Goal: Transaction & Acquisition: Purchase product/service

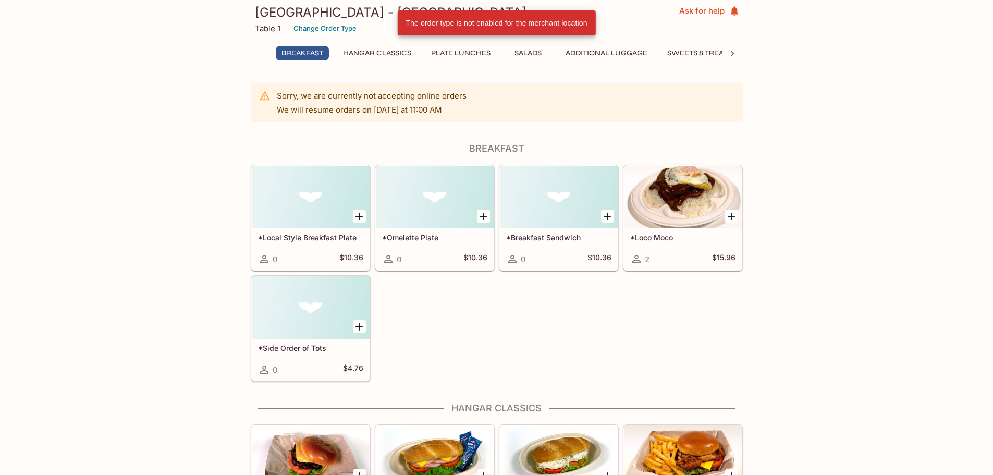
scroll to position [261, 0]
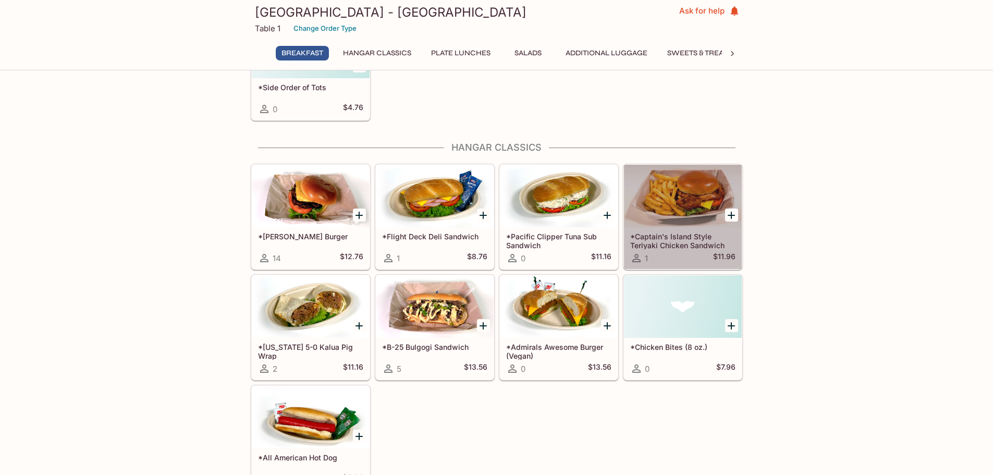
click at [673, 241] on h5 "*Captain's Island Style Teriyaki Chicken Sandwich" at bounding box center [682, 240] width 105 height 17
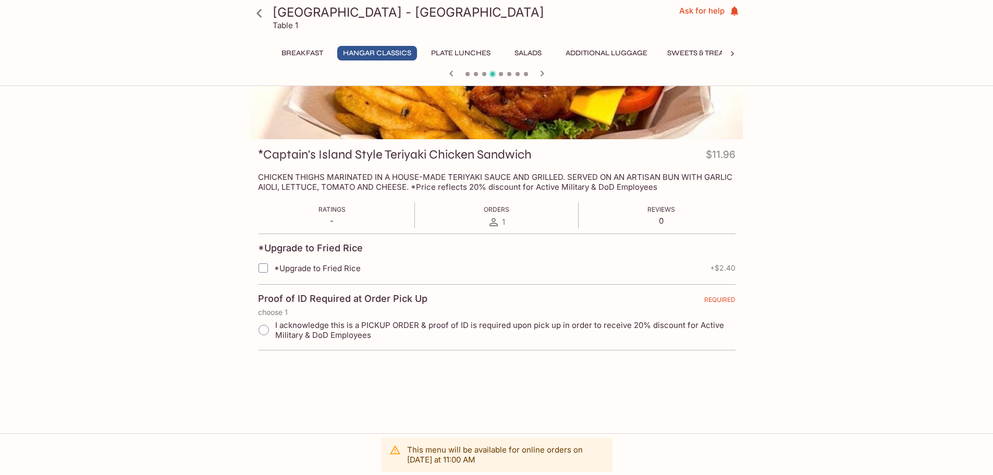
scroll to position [90, 0]
click at [264, 329] on input "I acknowledge this is a PICKUP ORDER & proof of ID is required upon pick up in …" at bounding box center [264, 329] width 22 height 22
radio input "true"
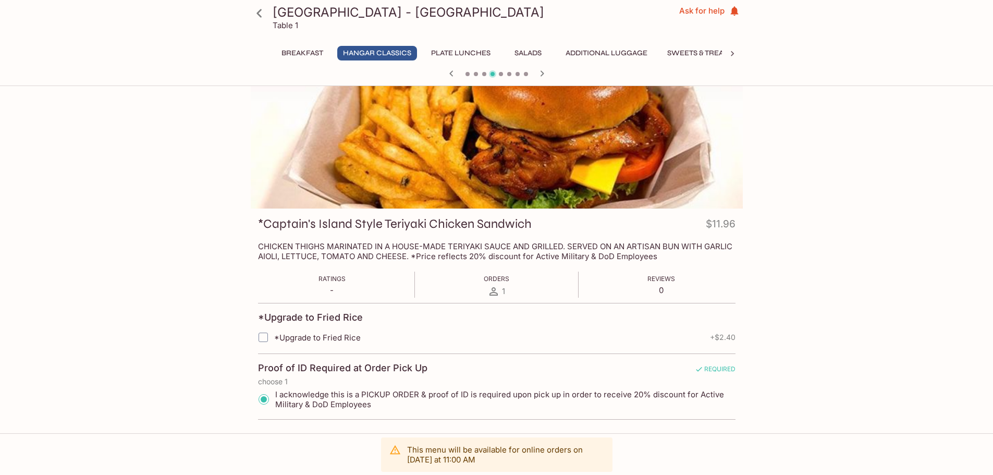
scroll to position [0, 0]
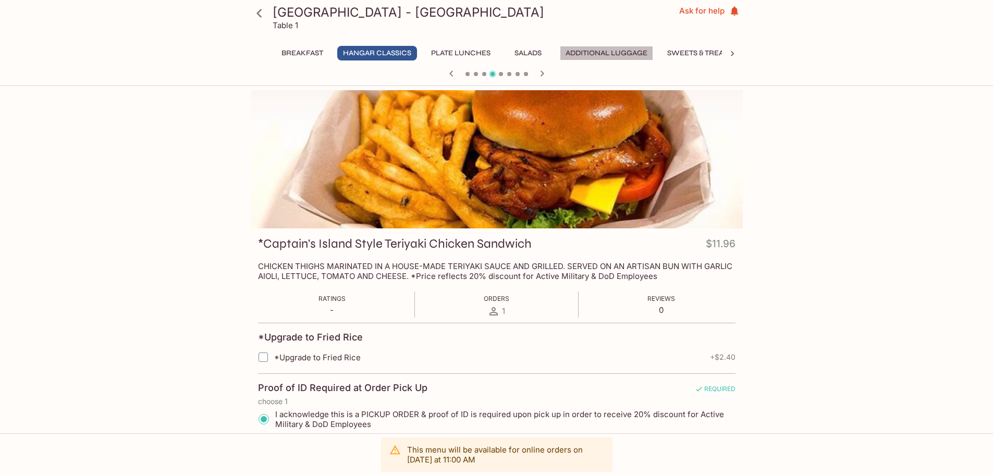
click at [608, 48] on button "Additional Luggage" at bounding box center [606, 53] width 93 height 15
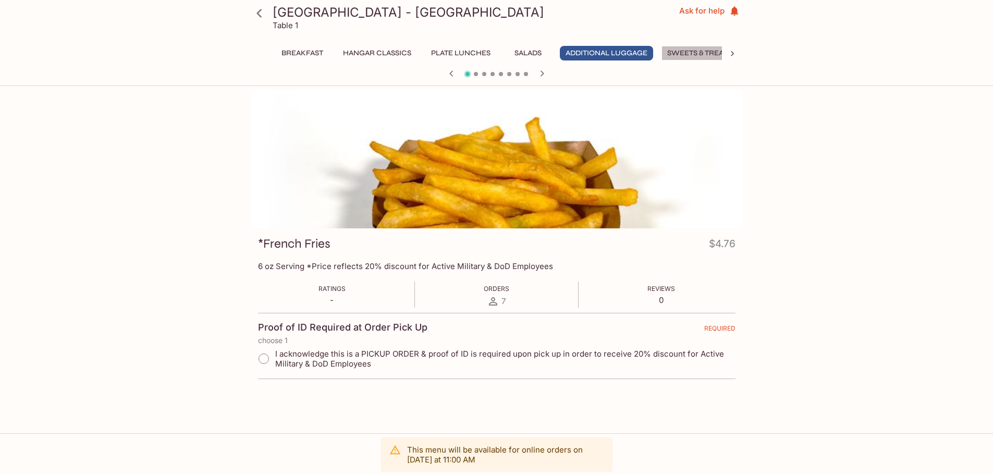
drag, startPoint x: 702, startPoint y: 48, endPoint x: 682, endPoint y: 78, distance: 35.6
click at [702, 50] on button "Sweets & Treats" at bounding box center [699, 53] width 76 height 15
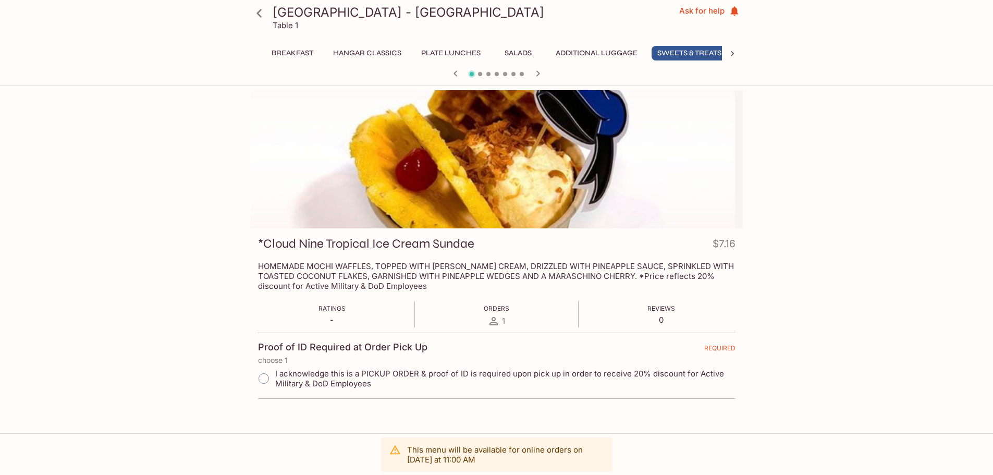
scroll to position [0, 20]
click at [613, 50] on button "Additional Luggage" at bounding box center [586, 53] width 93 height 15
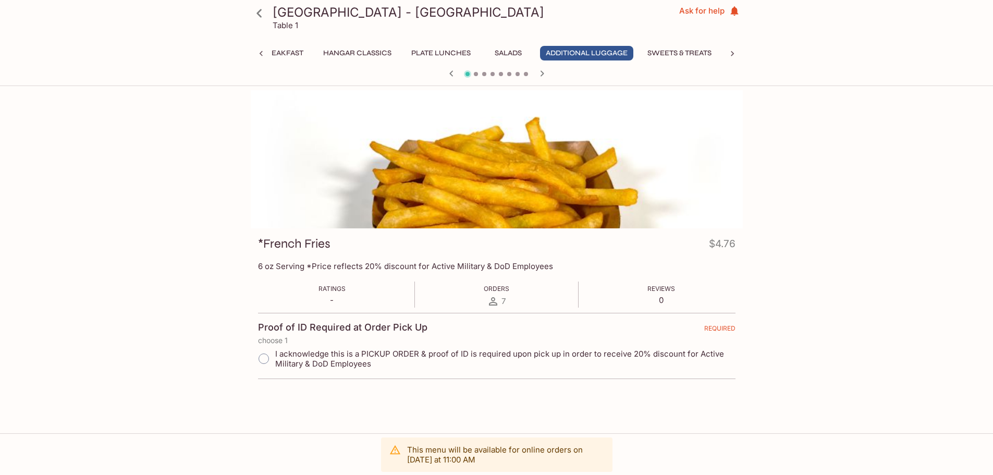
click at [540, 72] on icon "button" at bounding box center [542, 73] width 13 height 13
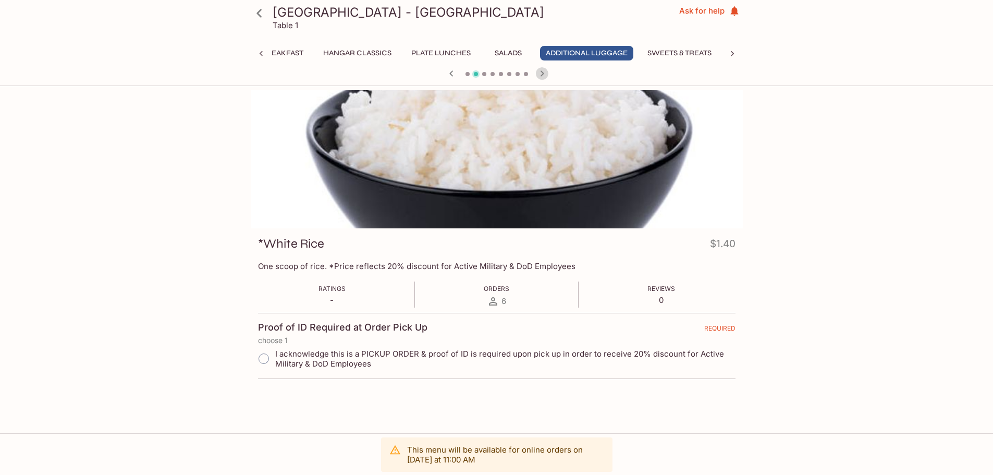
click at [540, 72] on icon "button" at bounding box center [542, 73] width 13 height 13
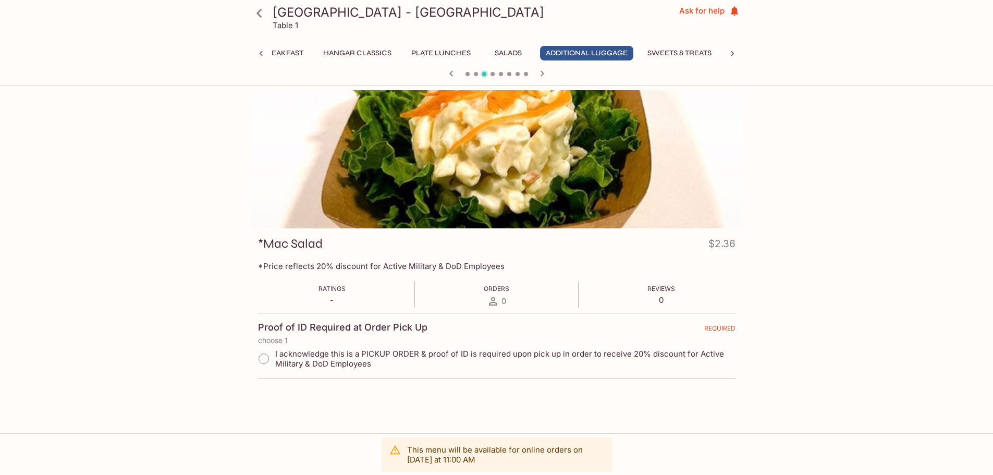
click at [540, 73] on icon "button" at bounding box center [542, 73] width 13 height 13
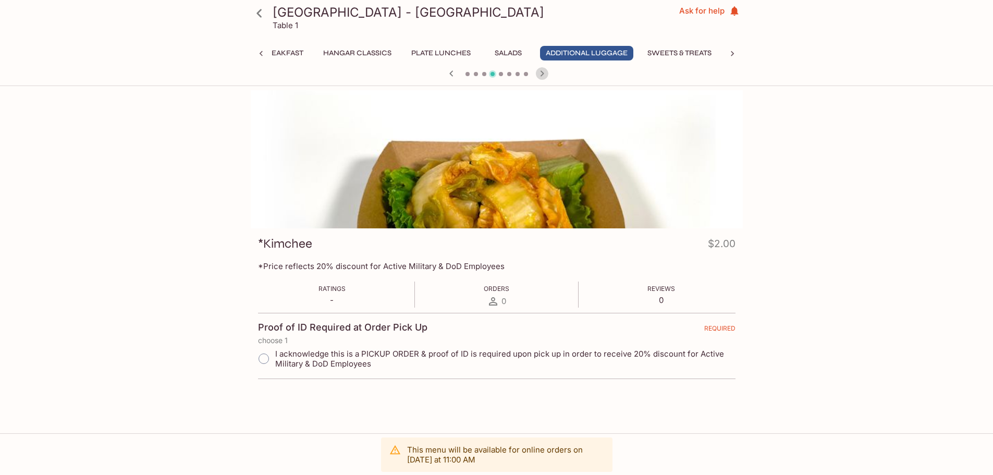
click at [540, 75] on icon "button" at bounding box center [542, 73] width 13 height 13
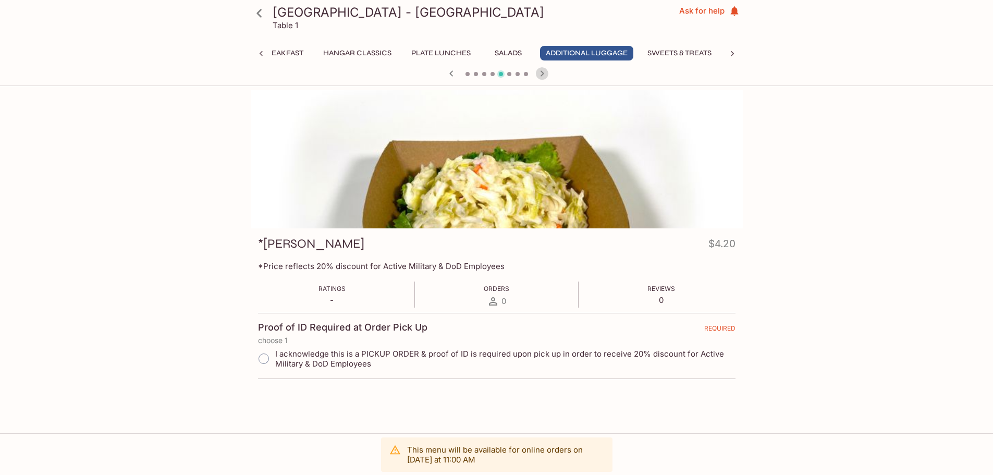
click at [540, 76] on icon "button" at bounding box center [542, 73] width 13 height 13
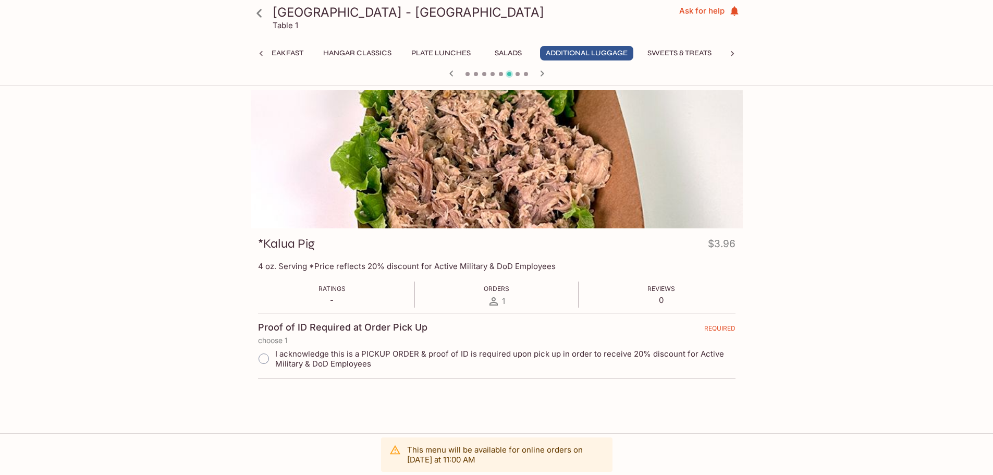
click at [540, 76] on icon "button" at bounding box center [542, 73] width 13 height 13
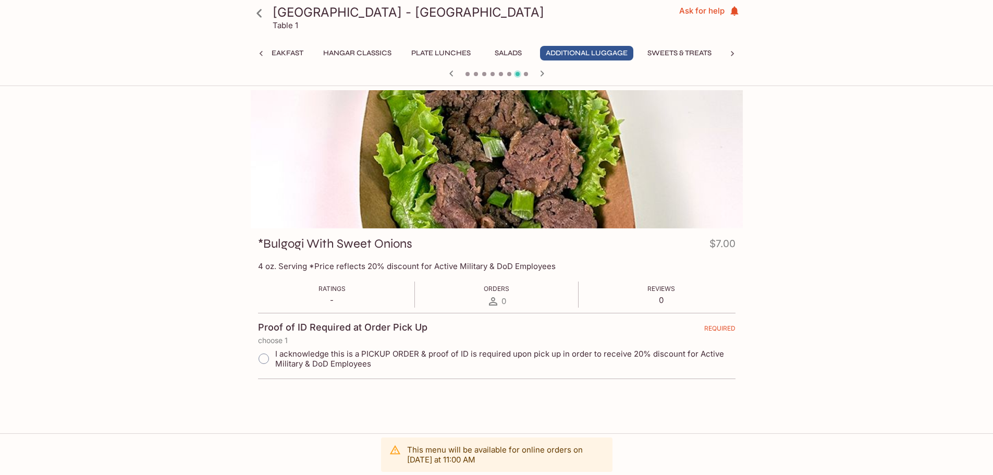
click at [540, 76] on icon "button" at bounding box center [542, 73] width 4 height 6
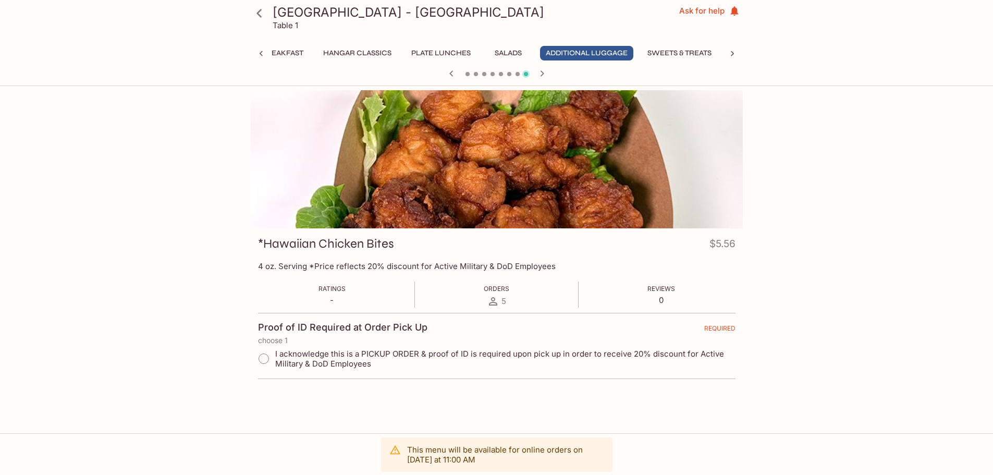
click at [540, 76] on icon "button" at bounding box center [542, 73] width 4 height 6
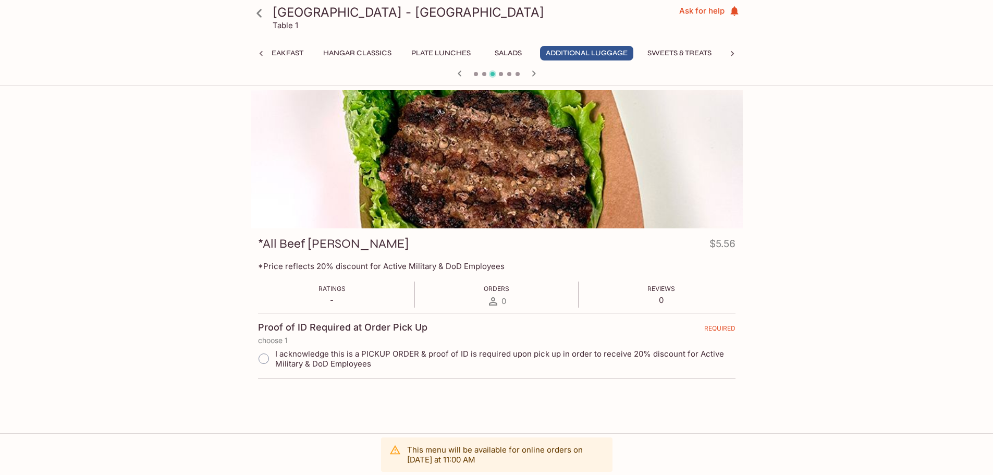
click at [540, 76] on div at bounding box center [496, 75] width 500 height 16
click at [352, 52] on button "Hangar Classics" at bounding box center [357, 53] width 80 height 15
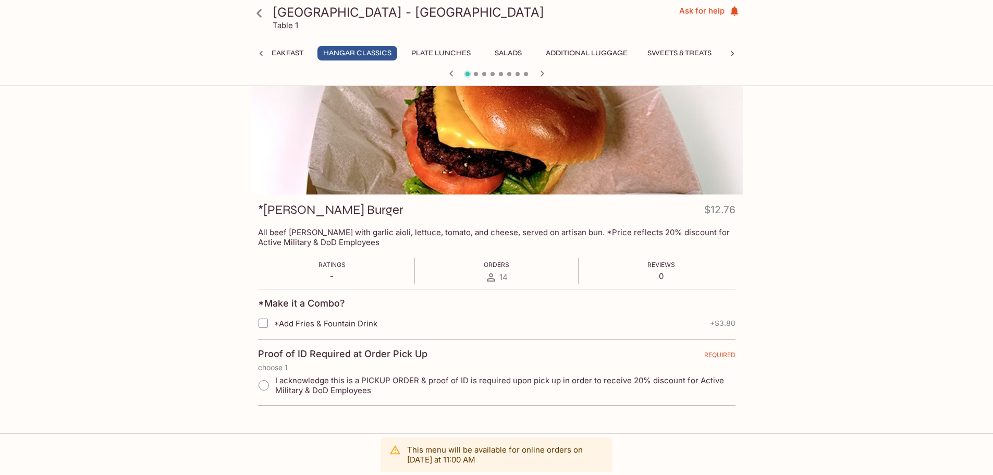
scroll to position [52, 0]
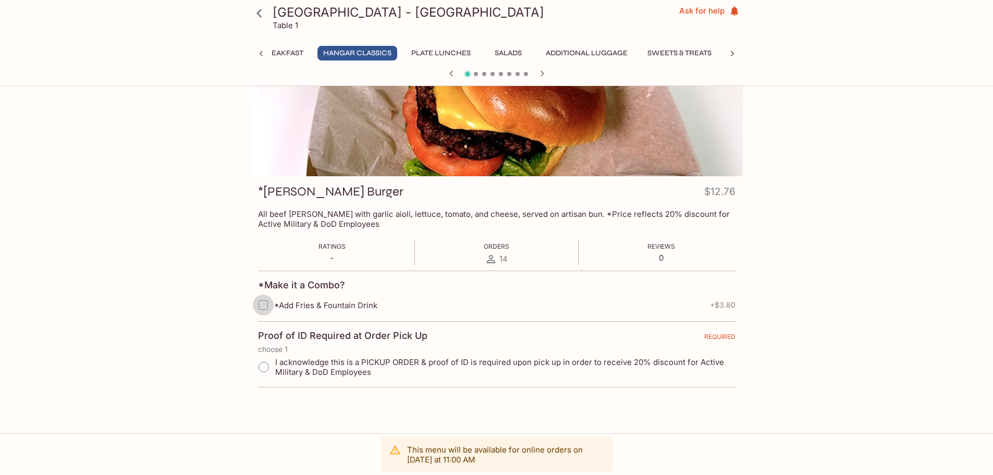
click at [264, 305] on input "*Add Fries & Fountain Drink" at bounding box center [263, 304] width 21 height 21
click at [265, 307] on input "*Add Fries & Fountain Drink" at bounding box center [263, 304] width 21 height 21
click at [263, 302] on input "*Add Fries & Fountain Drink" at bounding box center [263, 304] width 21 height 21
click at [266, 305] on input "*Add Fries & Fountain Drink" at bounding box center [263, 304] width 21 height 21
click at [262, 306] on input "*Add Fries & Fountain Drink" at bounding box center [263, 304] width 21 height 21
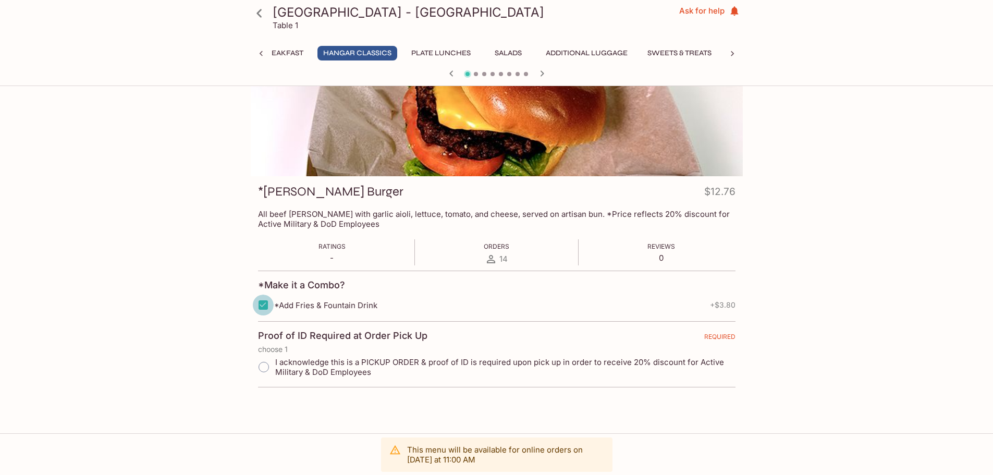
checkbox input "true"
click at [298, 305] on span "*Add Fries & Fountain Drink" at bounding box center [325, 305] width 103 height 10
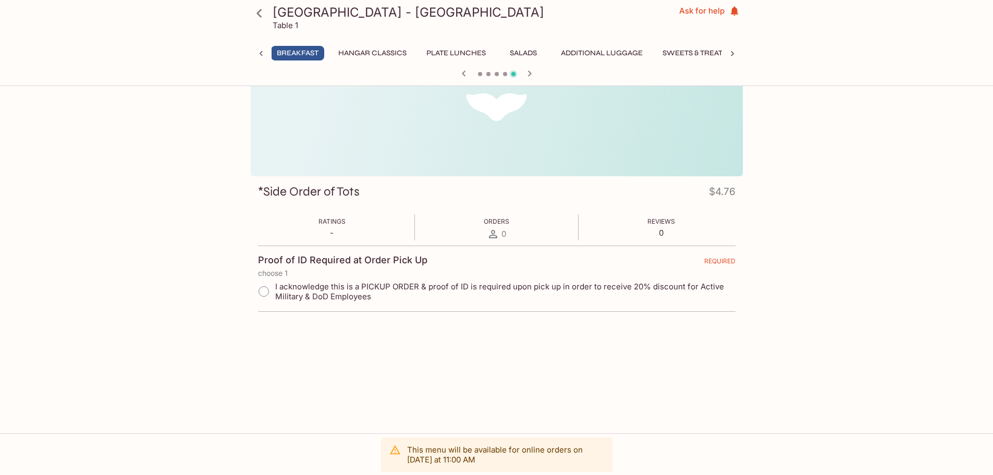
scroll to position [0, 4]
click at [392, 50] on button "Hangar Classics" at bounding box center [373, 53] width 80 height 15
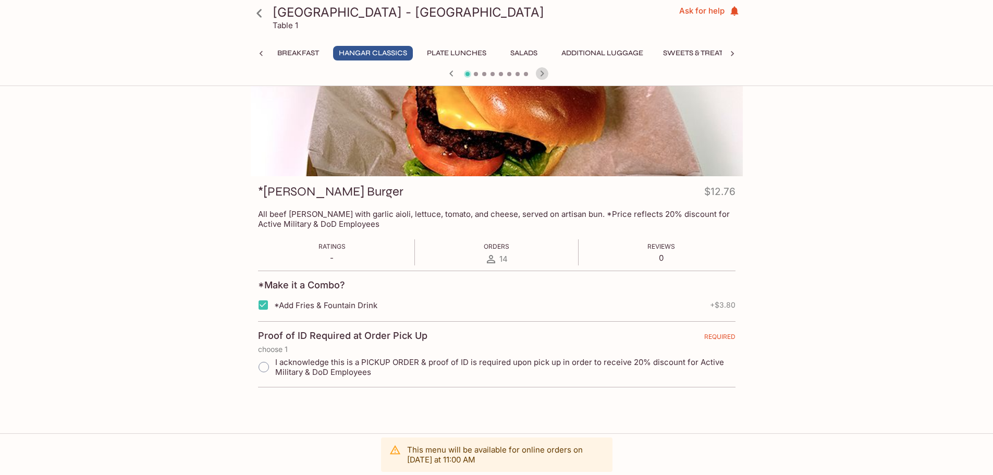
click at [542, 72] on icon "button" at bounding box center [542, 73] width 4 height 6
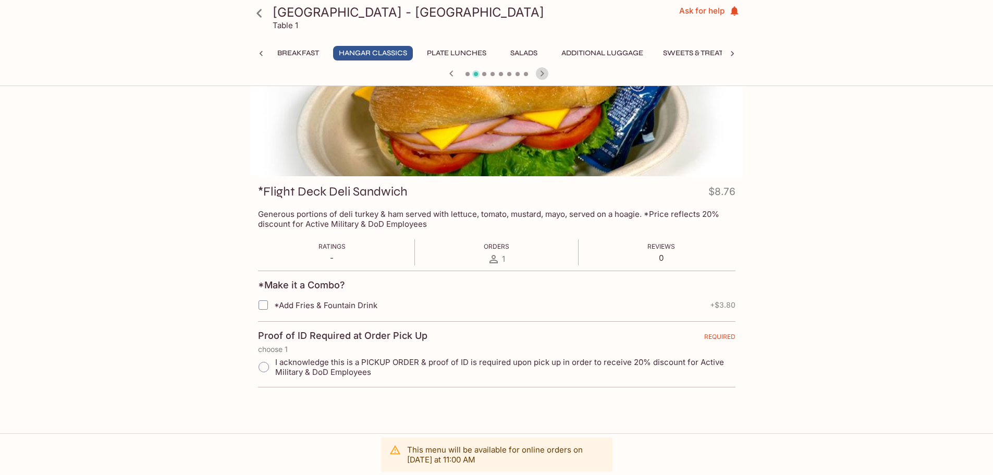
click at [542, 72] on icon "button" at bounding box center [542, 73] width 4 height 6
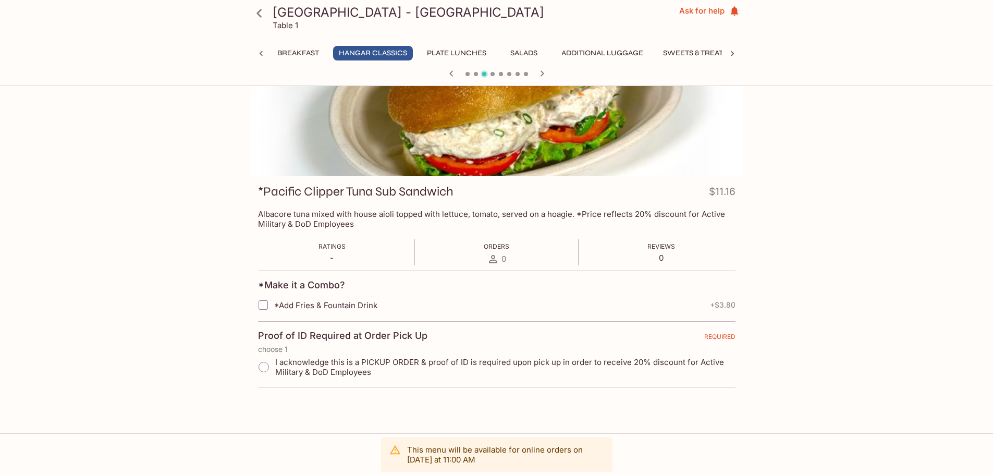
click at [542, 72] on icon "button" at bounding box center [542, 73] width 4 height 6
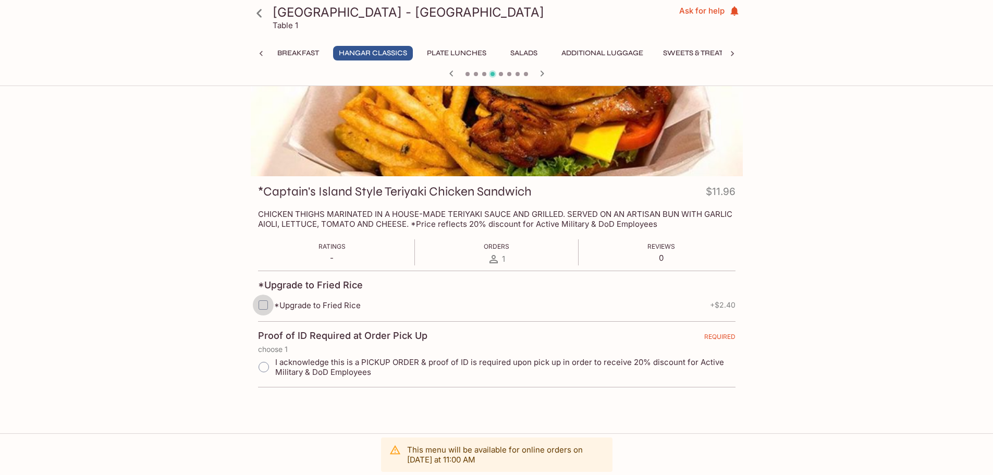
drag, startPoint x: 260, startPoint y: 303, endPoint x: 265, endPoint y: 319, distance: 17.5
click at [260, 303] on input "*Upgrade to Fried Rice" at bounding box center [263, 304] width 21 height 21
click at [265, 304] on input "*Upgrade to Fried Rice" at bounding box center [263, 304] width 21 height 21
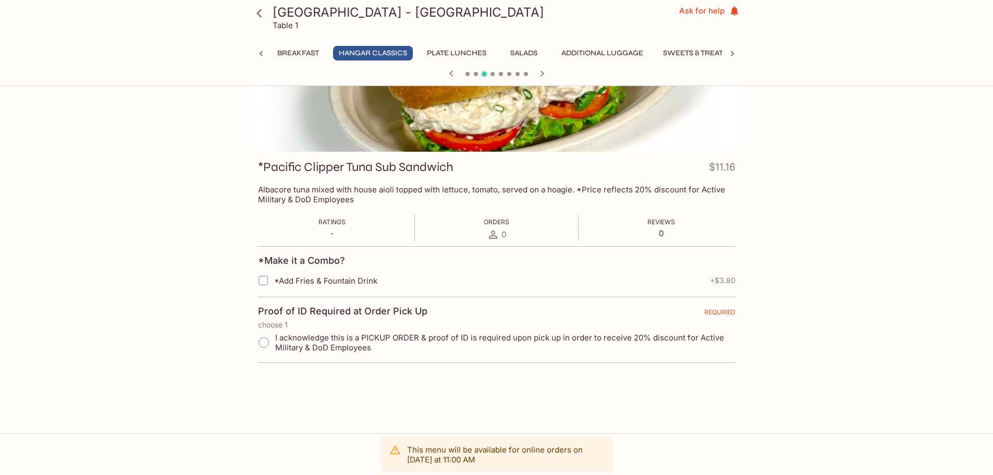
scroll to position [90, 0]
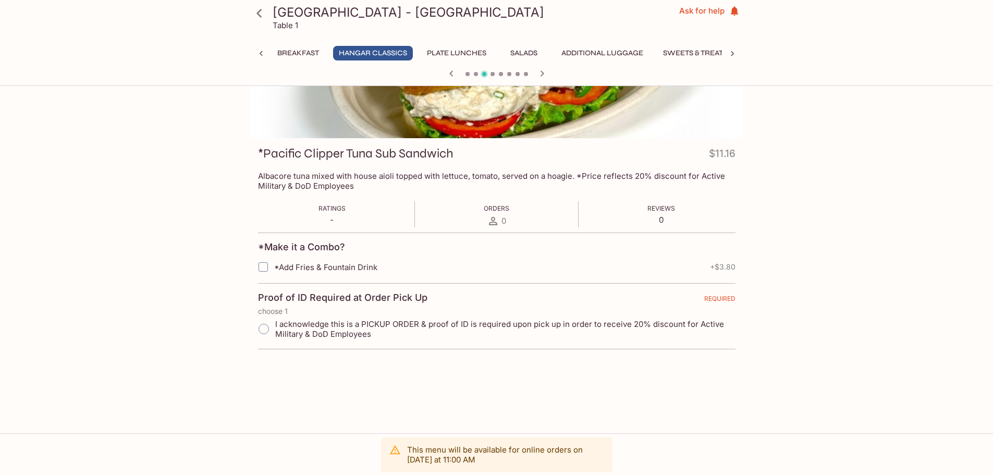
click at [541, 73] on icon "button" at bounding box center [542, 73] width 13 height 13
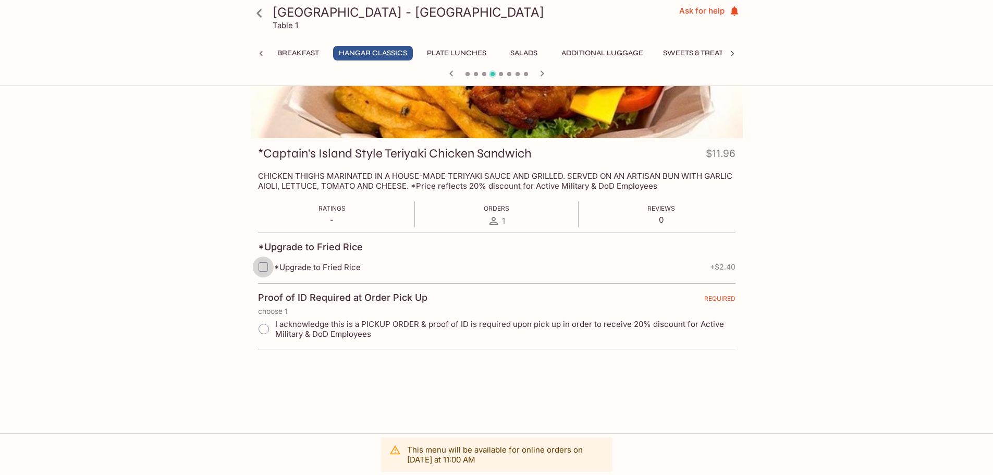
click at [264, 267] on input "*Upgrade to Fried Rice" at bounding box center [263, 266] width 21 height 21
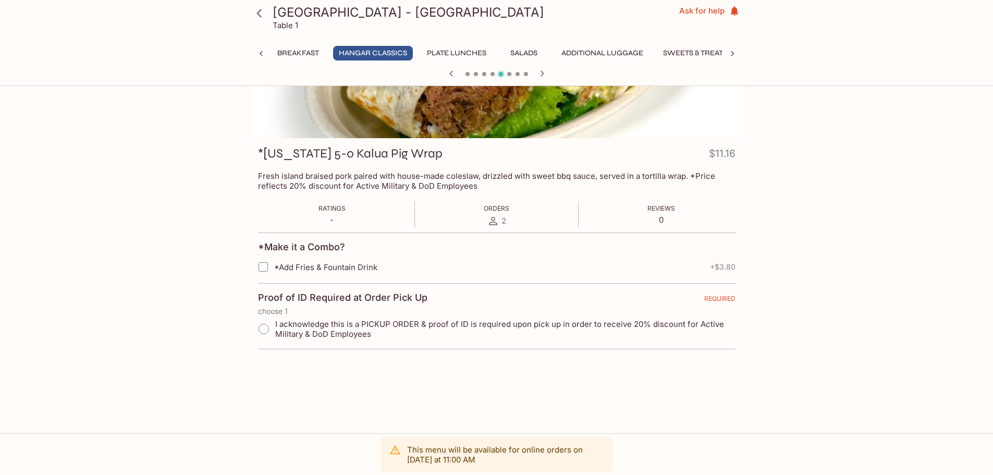
click at [266, 267] on input "*Add Fries & Fountain Drink" at bounding box center [263, 266] width 21 height 21
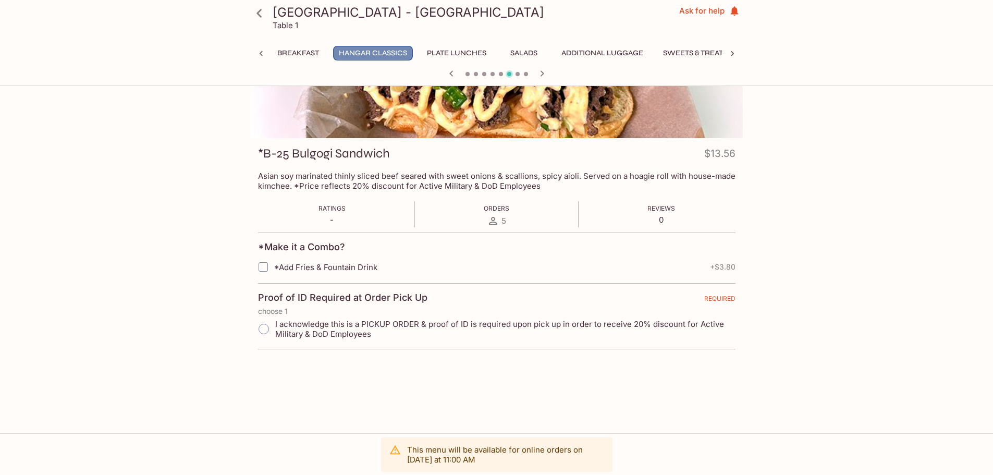
click at [390, 47] on button "Hangar Classics" at bounding box center [373, 53] width 80 height 15
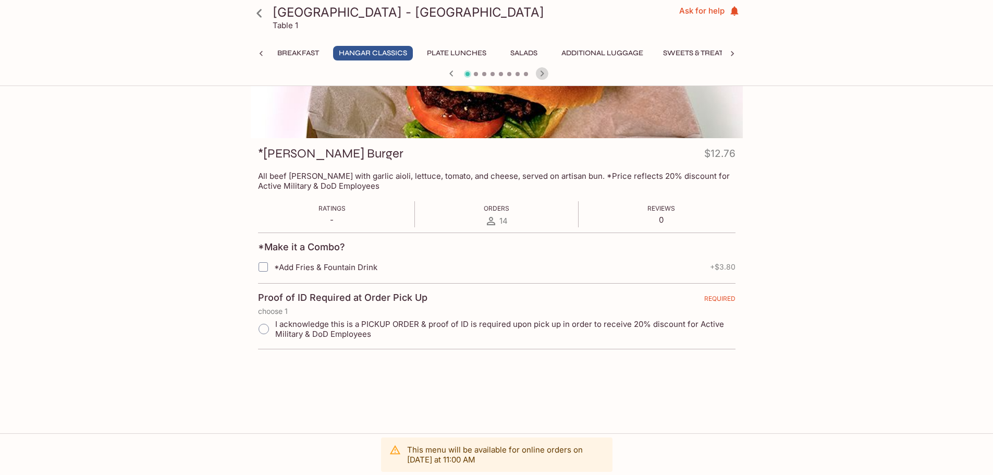
click at [541, 72] on icon "button" at bounding box center [542, 73] width 4 height 6
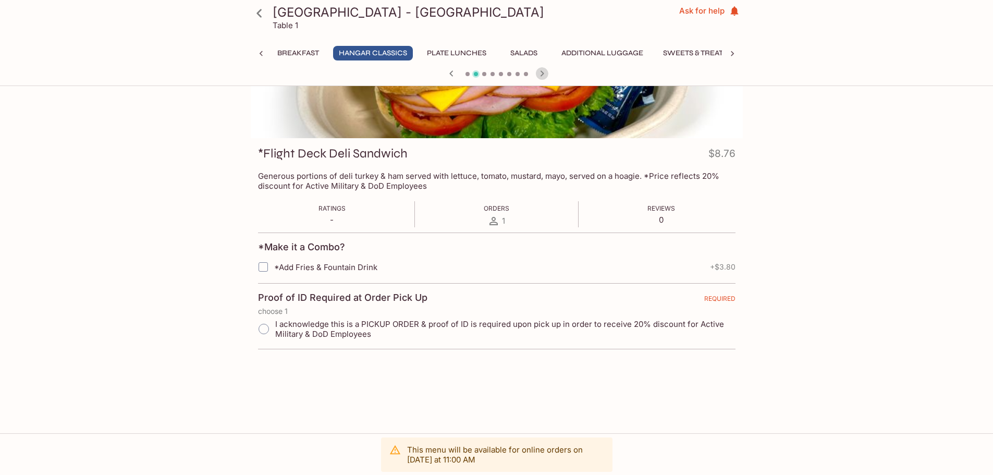
click at [541, 72] on icon "button" at bounding box center [542, 73] width 4 height 6
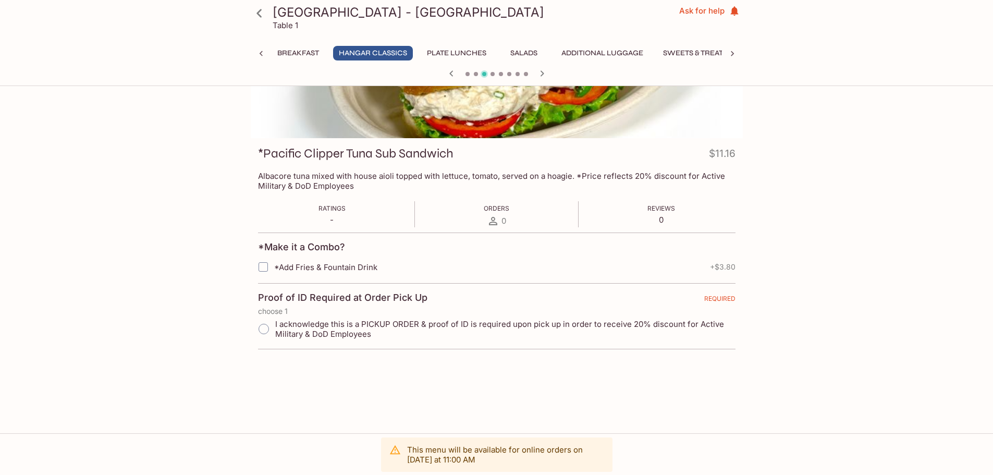
click at [541, 72] on icon "button" at bounding box center [542, 73] width 4 height 6
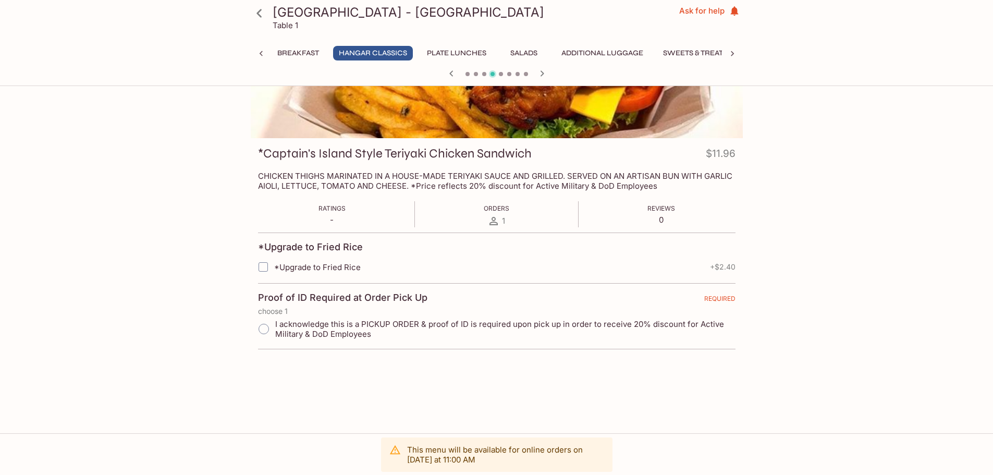
click at [265, 330] on input "I acknowledge this is a PICKUP ORDER & proof of ID is required upon pick up in …" at bounding box center [264, 329] width 22 height 22
click at [264, 328] on input "I acknowledge this is a PICKUP ORDER & proof of ID is required upon pick up in …" at bounding box center [264, 329] width 22 height 22
radio input "true"
click at [264, 265] on input "*Upgrade to Fried Rice" at bounding box center [263, 266] width 21 height 21
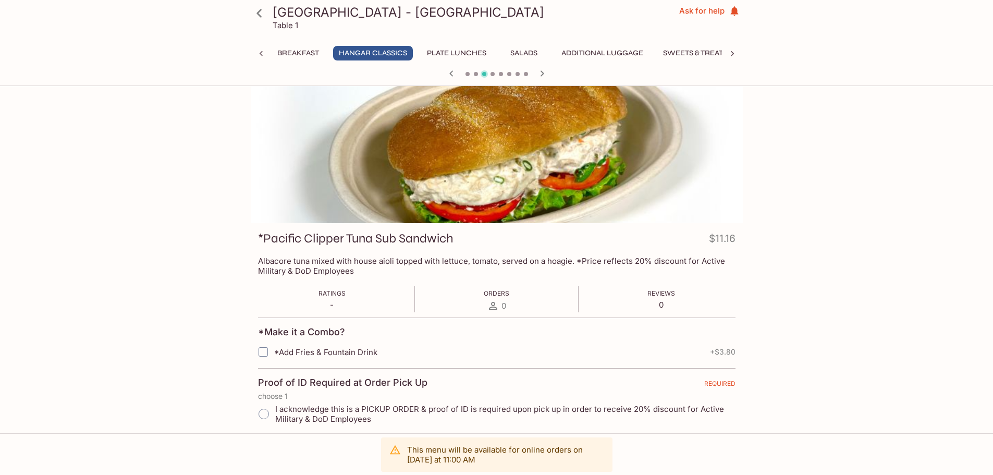
scroll to position [0, 0]
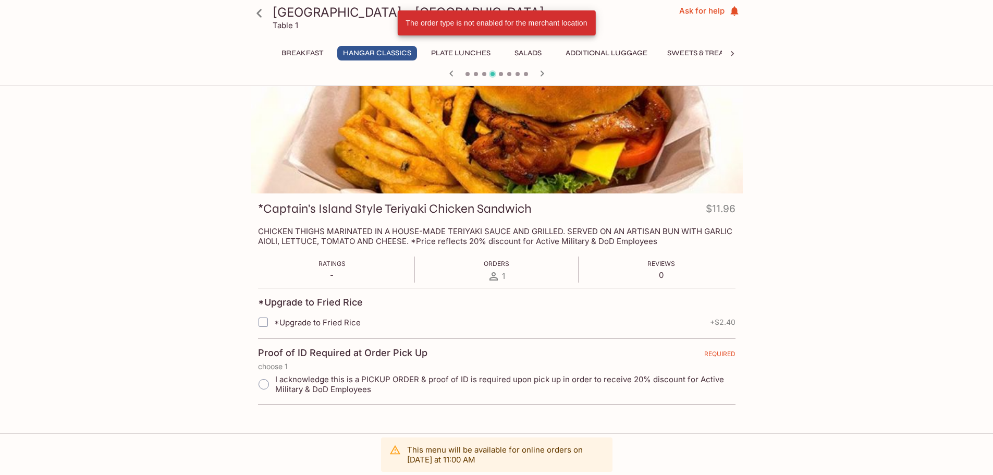
scroll to position [52, 0]
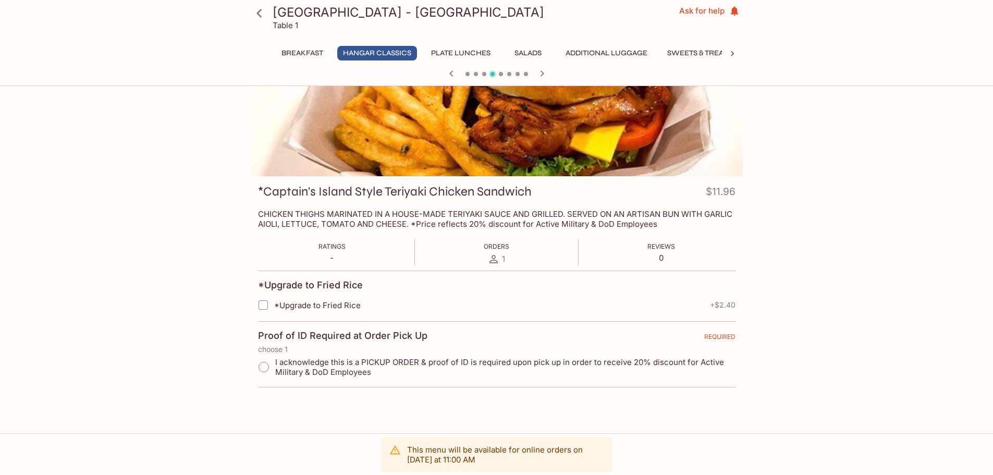
click at [484, 74] on span at bounding box center [484, 74] width 4 height 4
click at [452, 72] on icon "button" at bounding box center [451, 73] width 13 height 13
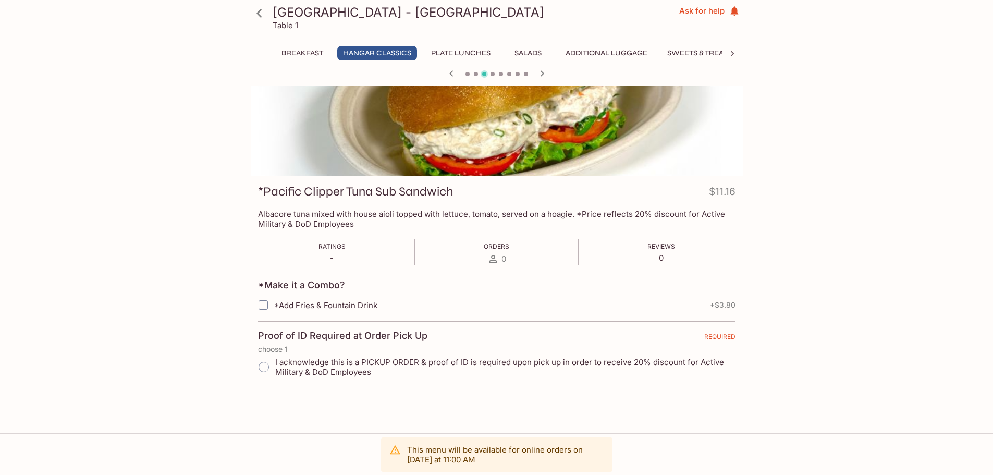
click at [543, 73] on icon "button" at bounding box center [542, 73] width 4 height 6
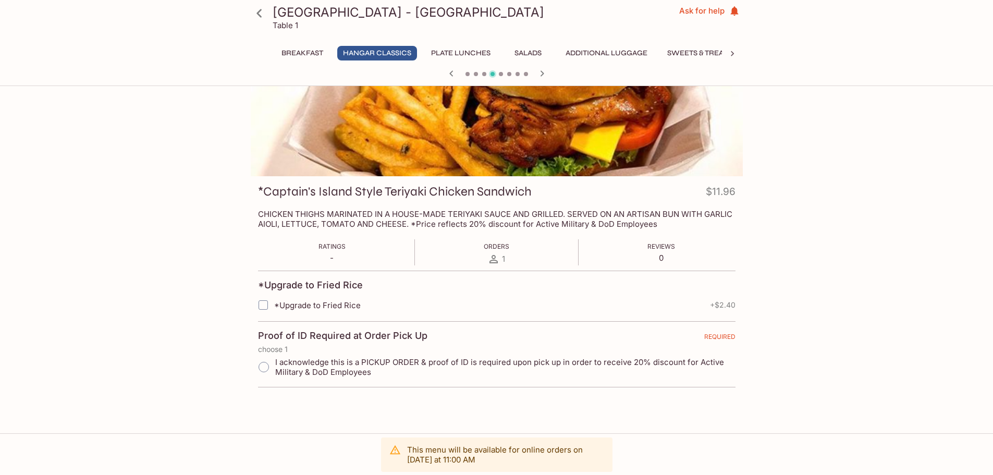
click at [542, 73] on icon "button" at bounding box center [542, 73] width 13 height 13
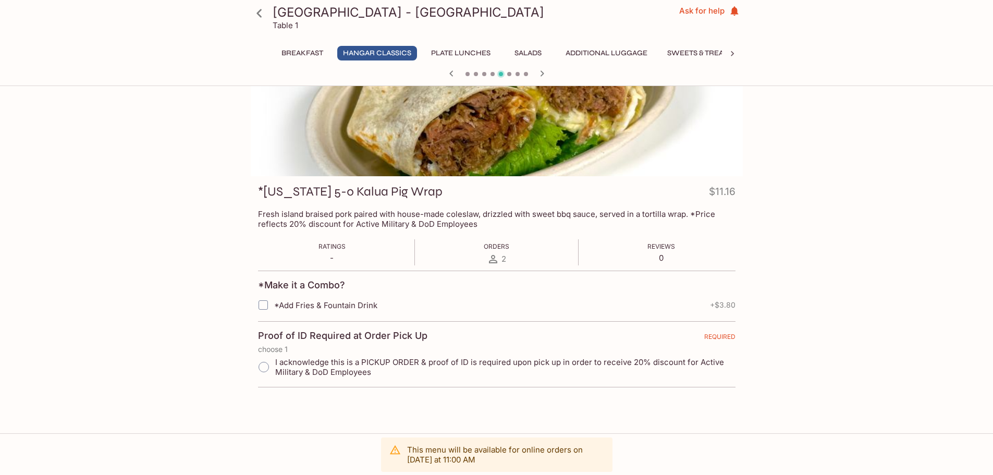
click at [451, 73] on icon "button" at bounding box center [451, 73] width 4 height 6
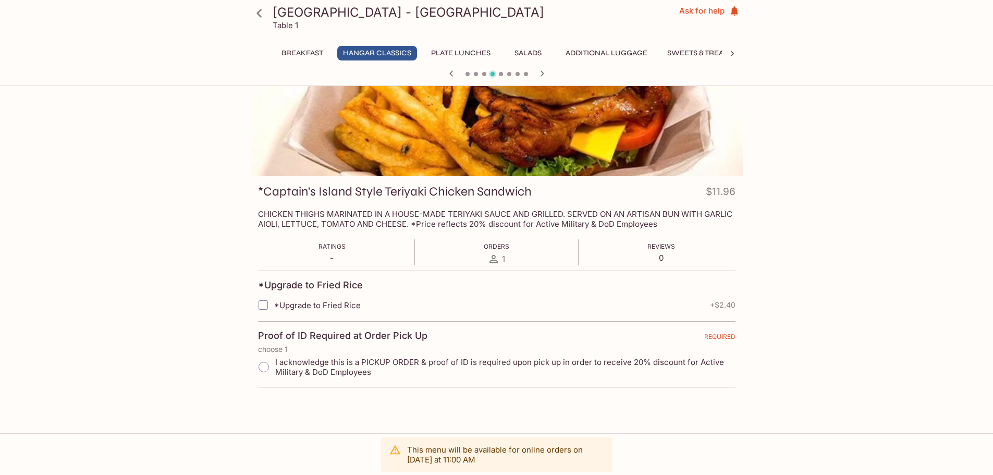
click at [451, 73] on icon "button" at bounding box center [451, 73] width 13 height 13
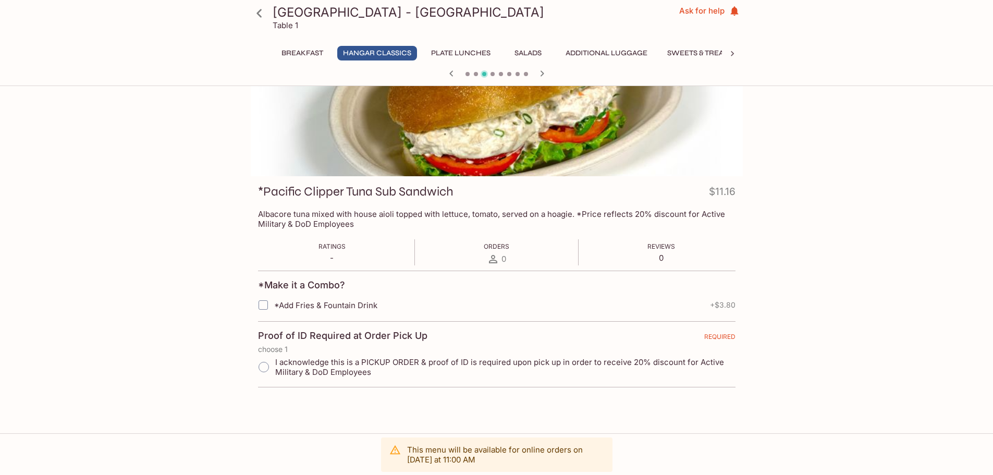
click at [451, 73] on icon "button" at bounding box center [451, 73] width 13 height 13
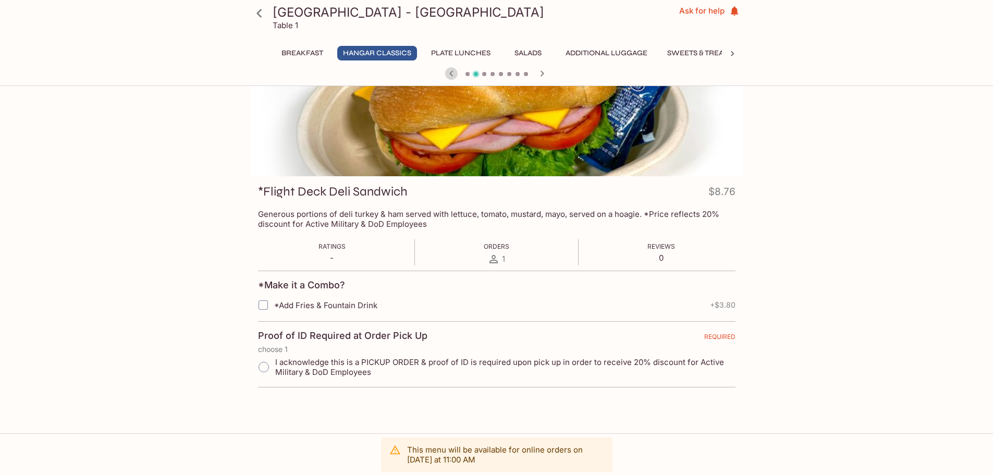
click at [451, 73] on icon "button" at bounding box center [451, 73] width 13 height 13
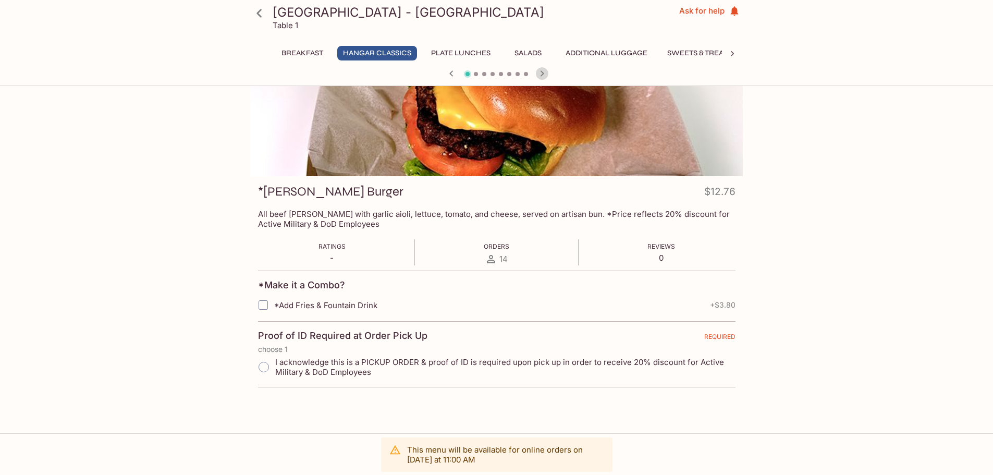
click at [541, 71] on icon "button" at bounding box center [542, 73] width 4 height 6
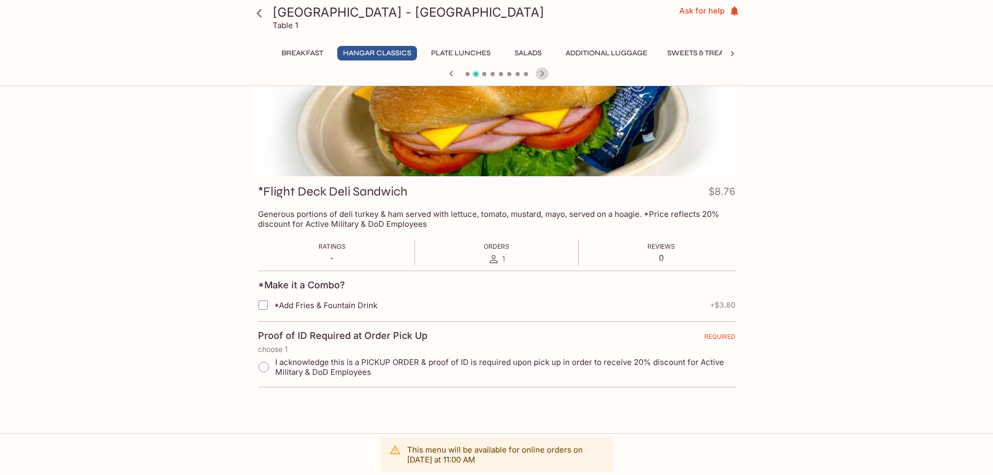
click at [541, 71] on icon "button" at bounding box center [542, 73] width 4 height 6
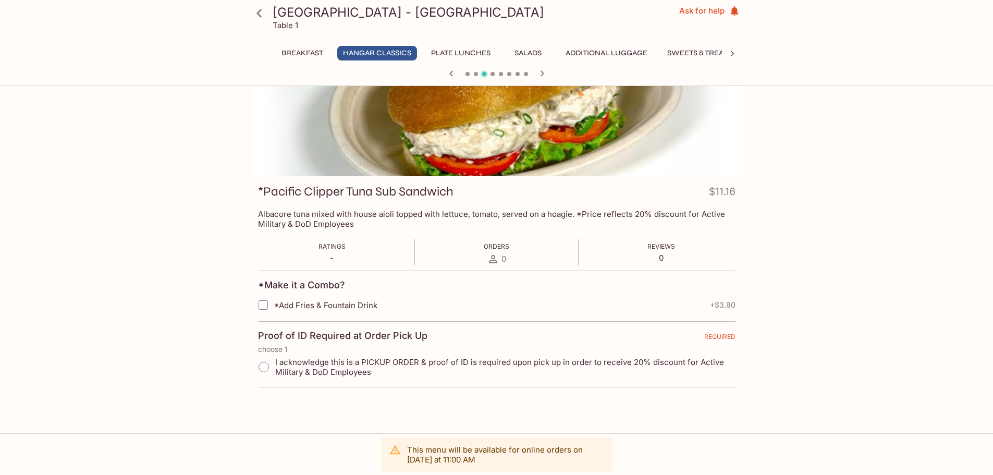
click at [541, 71] on icon "button" at bounding box center [542, 73] width 4 height 6
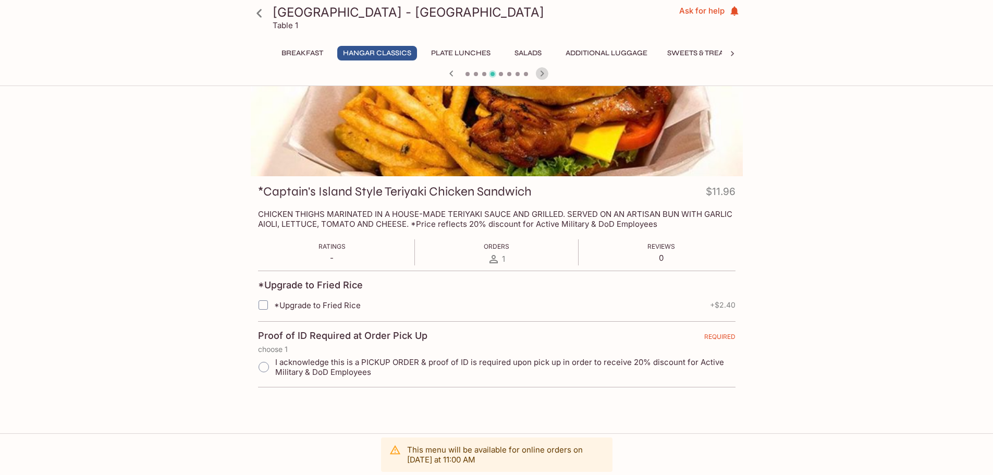
click at [541, 71] on icon "button" at bounding box center [542, 73] width 4 height 6
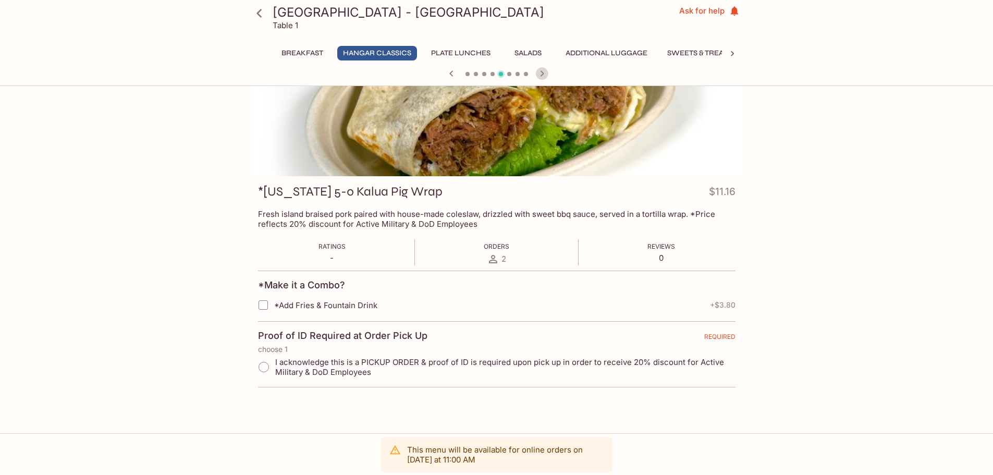
click at [541, 71] on icon "button" at bounding box center [542, 73] width 4 height 6
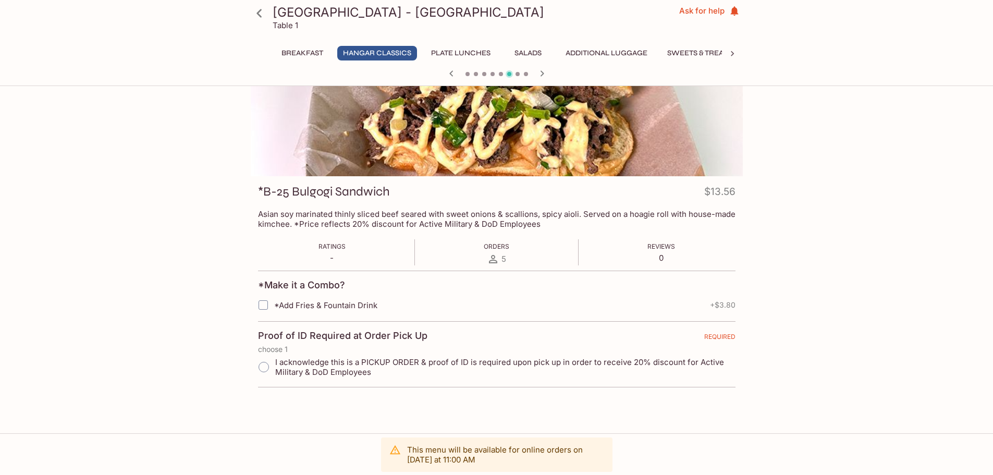
click at [449, 72] on icon "button" at bounding box center [451, 73] width 13 height 13
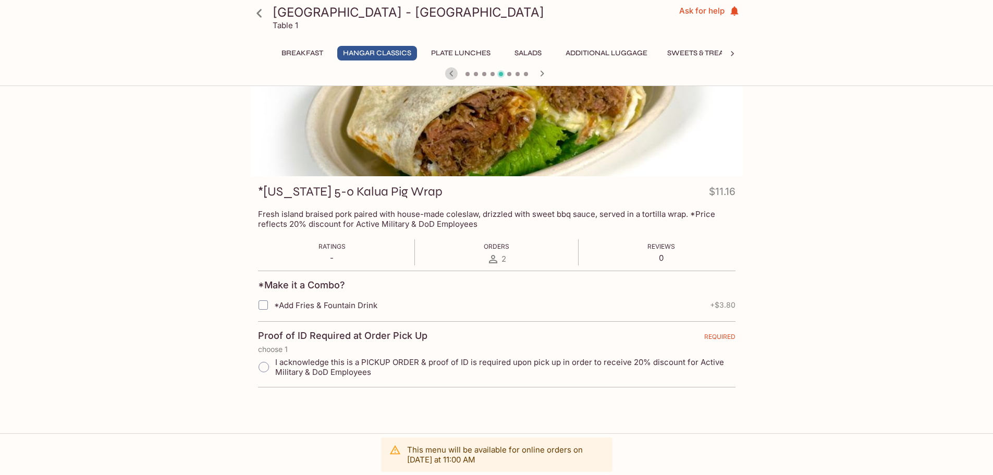
click at [449, 72] on icon "button" at bounding box center [451, 73] width 13 height 13
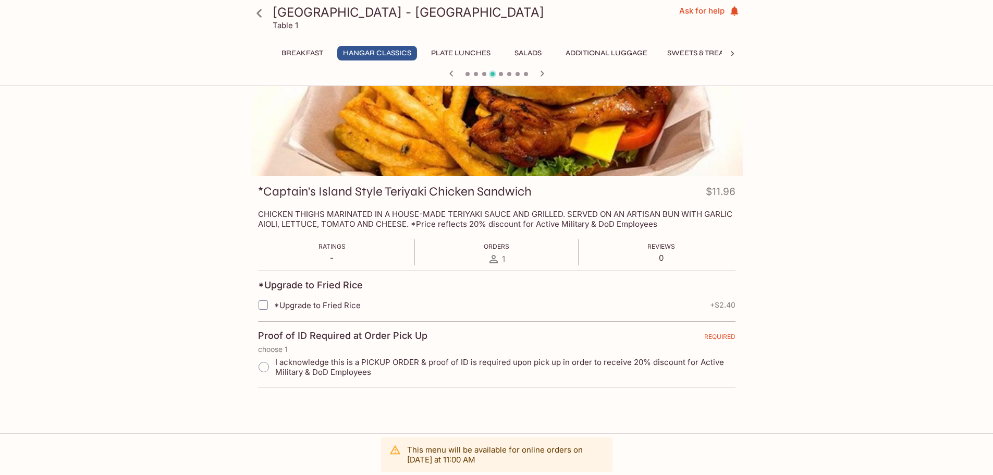
click at [449, 72] on icon "button" at bounding box center [451, 73] width 13 height 13
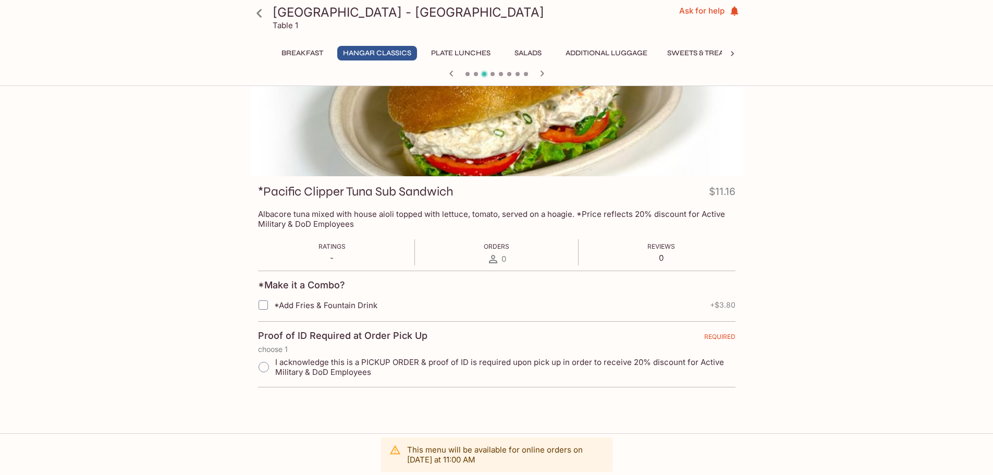
click at [449, 72] on icon "button" at bounding box center [451, 73] width 13 height 13
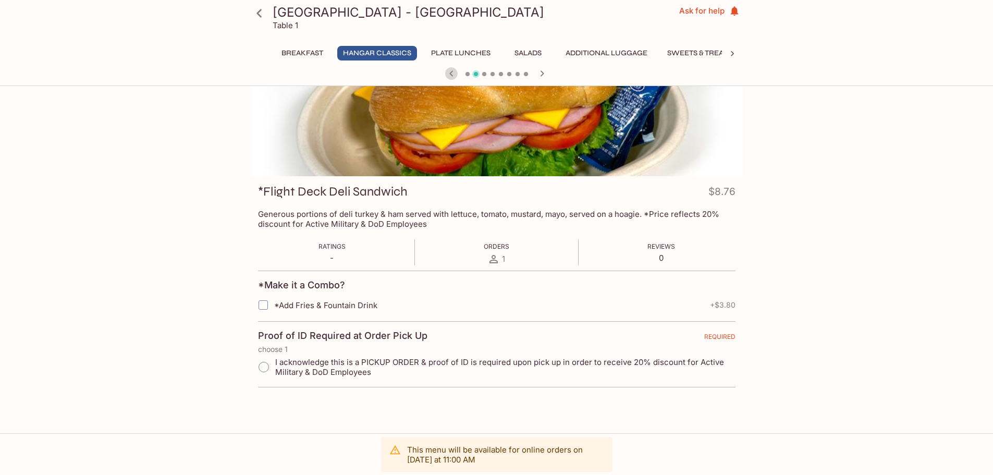
click at [449, 72] on icon "button" at bounding box center [451, 73] width 13 height 13
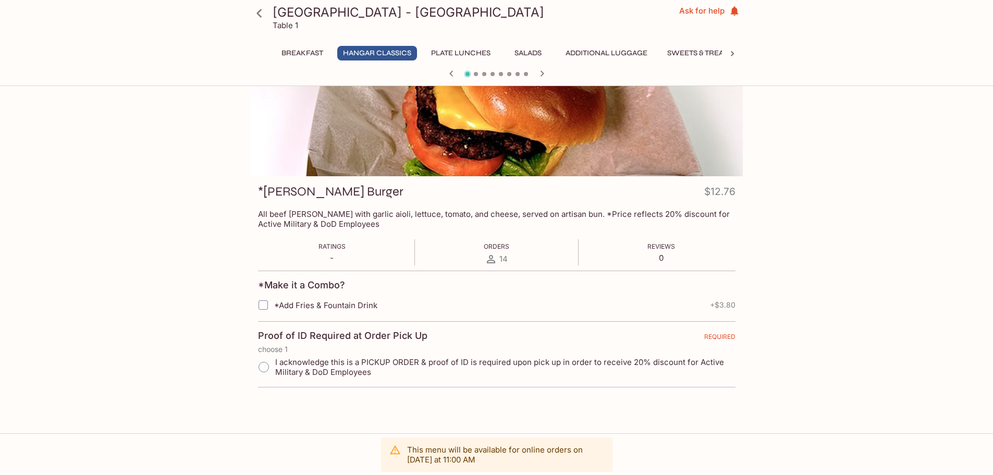
click at [261, 304] on input "*Add Fries & Fountain Drink" at bounding box center [263, 304] width 21 height 21
checkbox input "true"
click at [263, 367] on input "I acknowledge this is a PICKUP ORDER & proof of ID is required upon pick up in …" at bounding box center [264, 367] width 22 height 22
